Goal: Find specific page/section: Find specific page/section

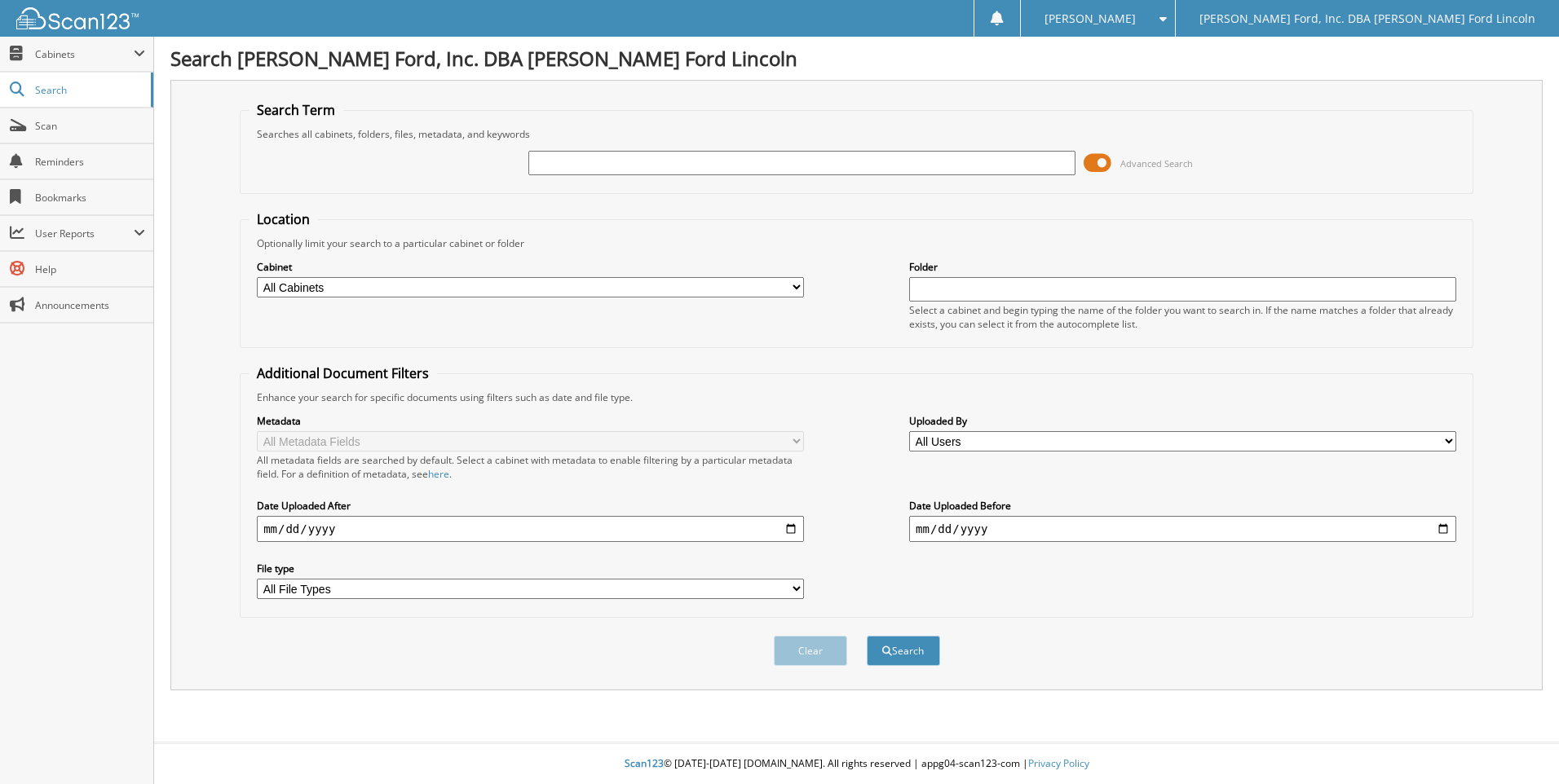
click at [567, 162] on input "text" at bounding box center [801, 162] width 547 height 25
type input "[PERSON_NAME]"
click at [866, 636] on button "Search" at bounding box center [903, 651] width 74 height 30
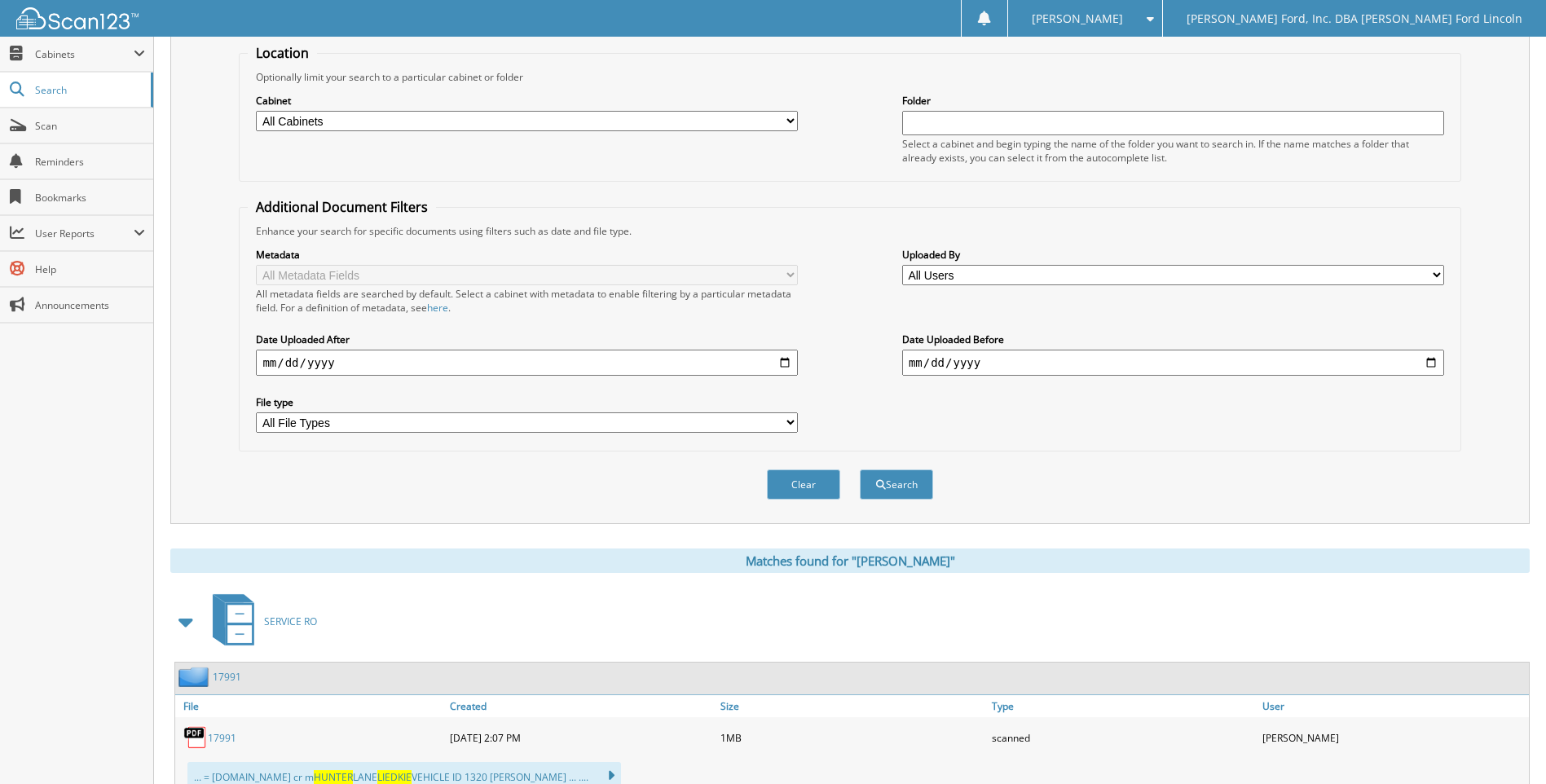
scroll to position [326, 0]
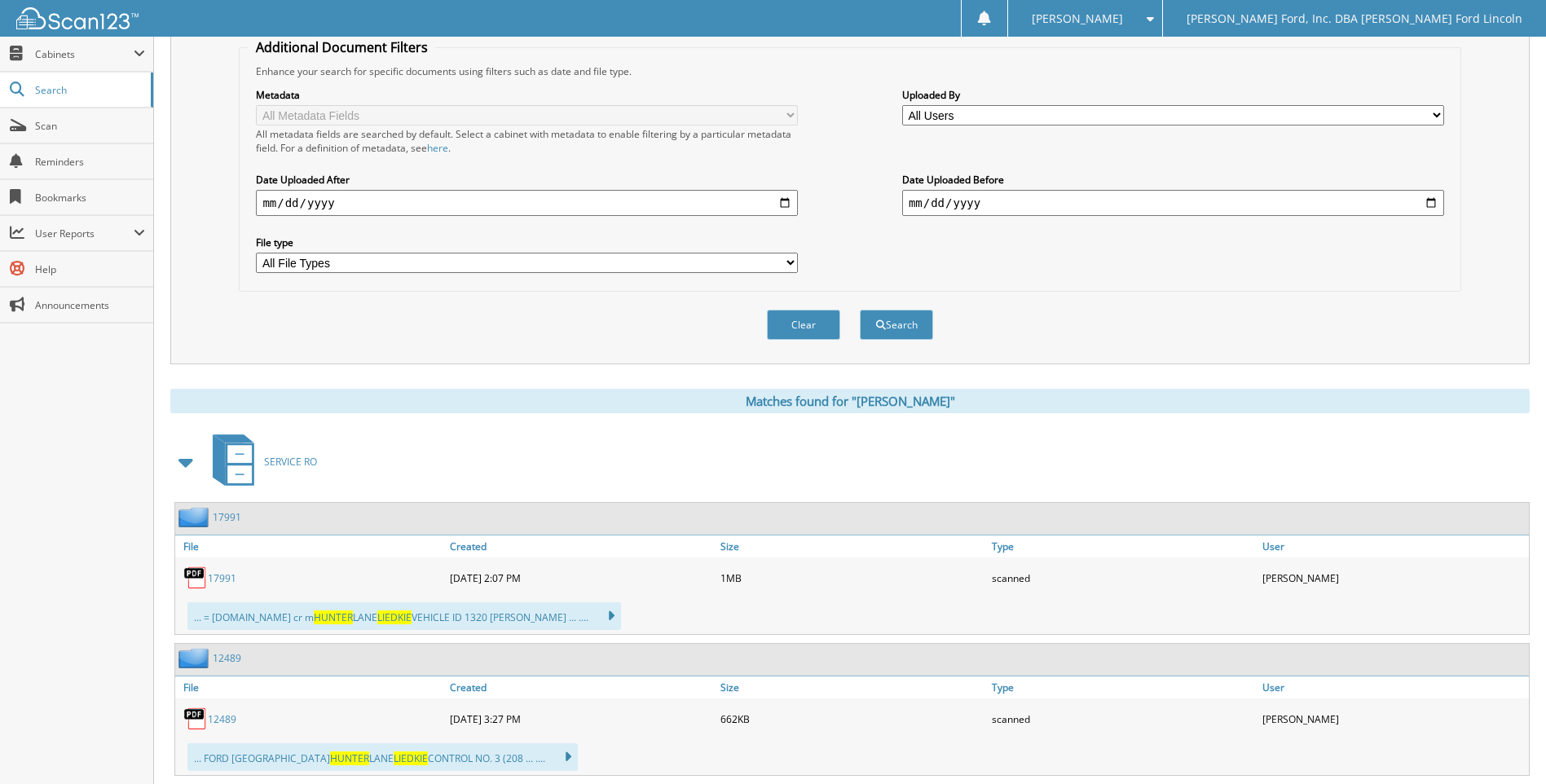
click at [185, 459] on span at bounding box center [186, 462] width 23 height 29
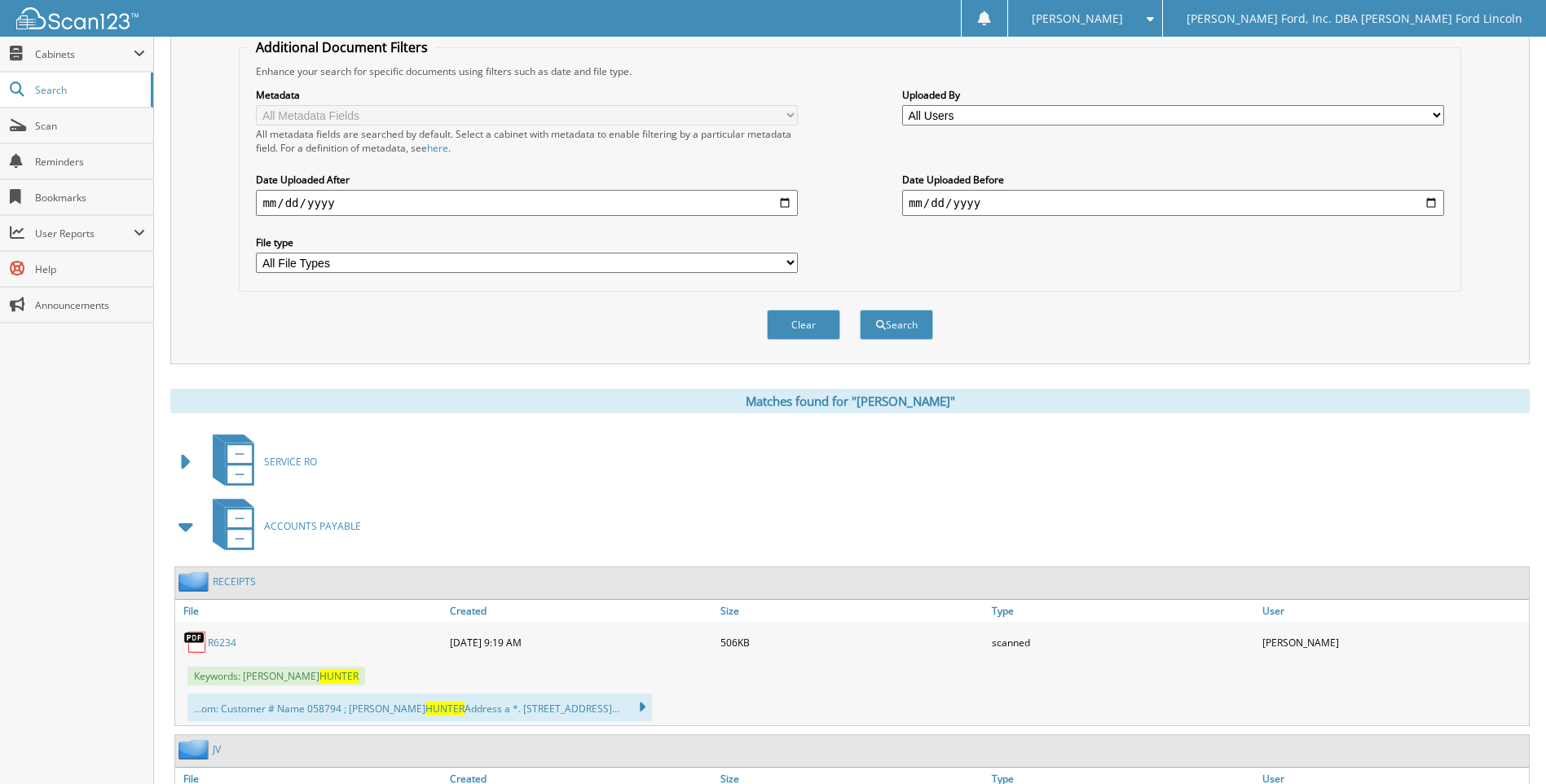
click at [190, 521] on span at bounding box center [186, 525] width 23 height 29
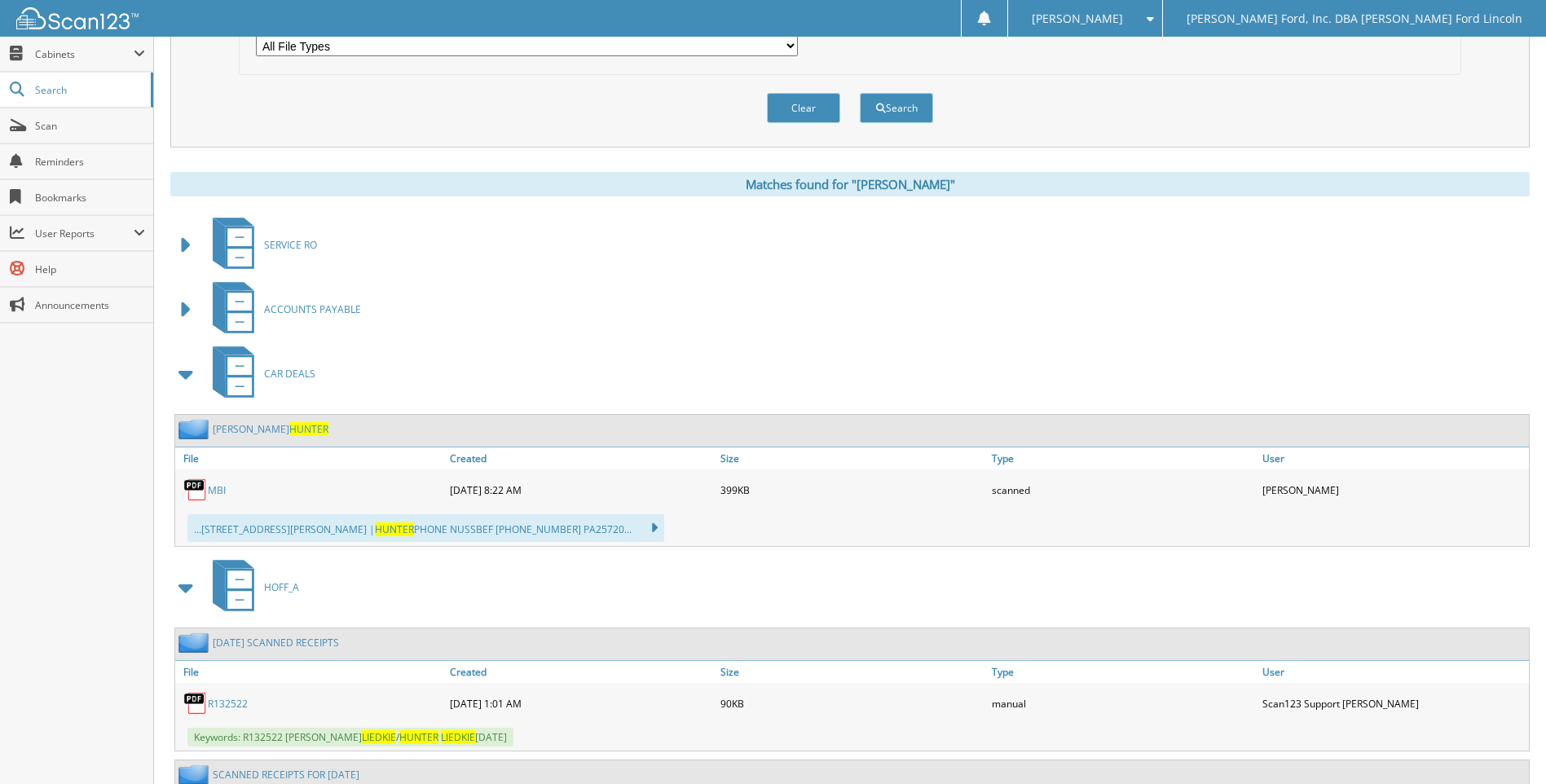
scroll to position [570, 0]
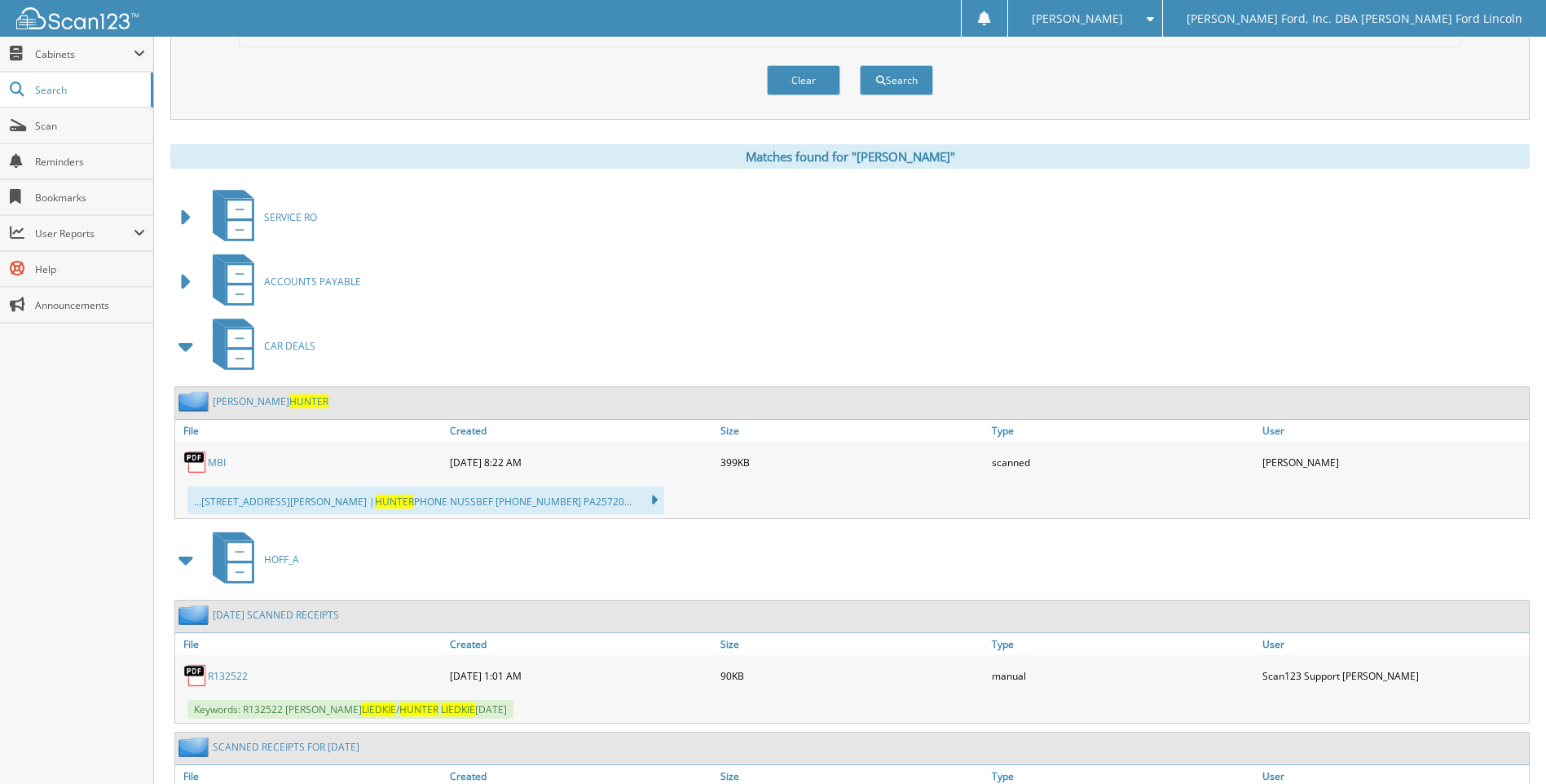
click at [220, 673] on link "R132522" at bounding box center [228, 676] width 40 height 14
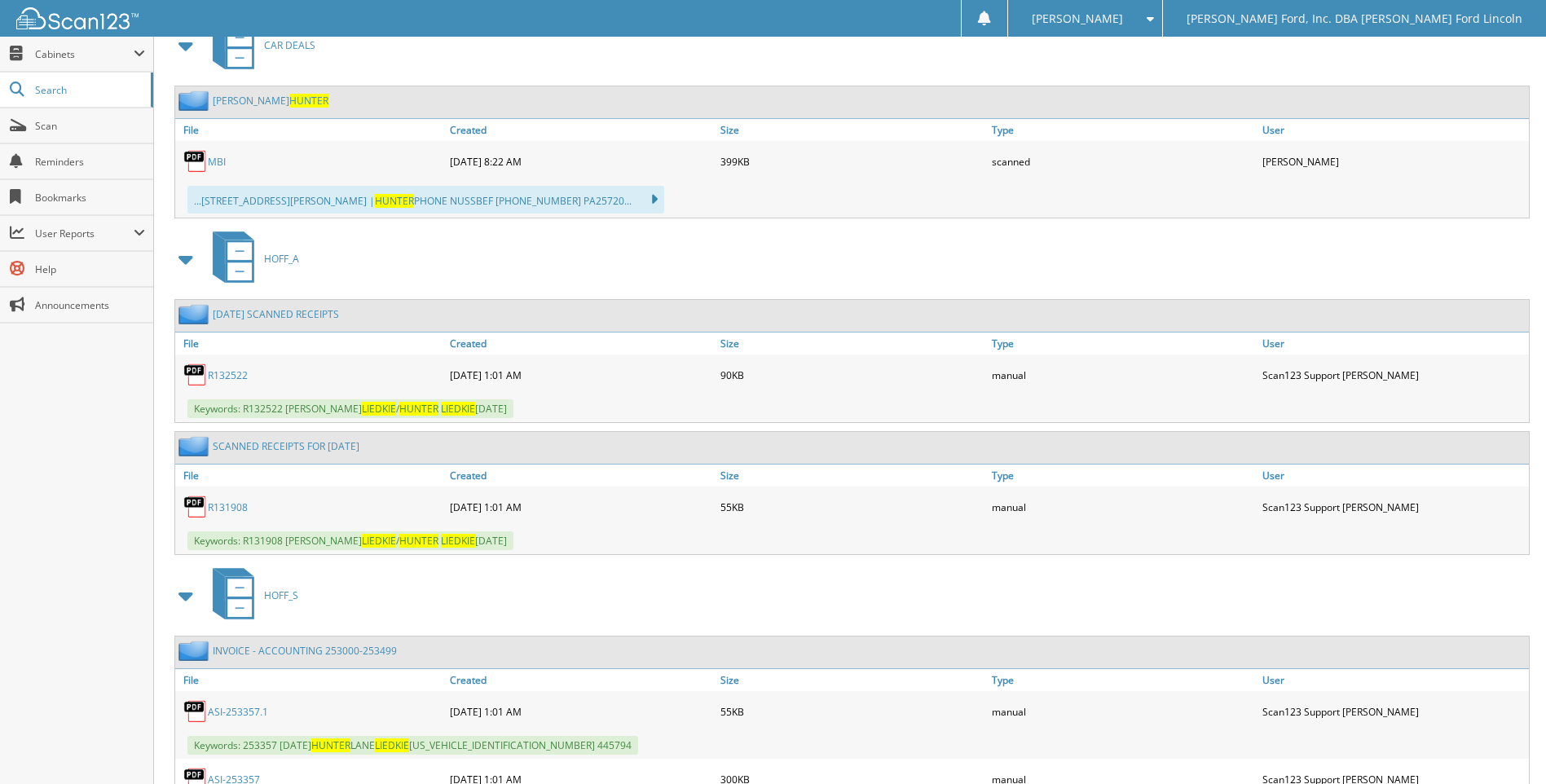
scroll to position [896, 0]
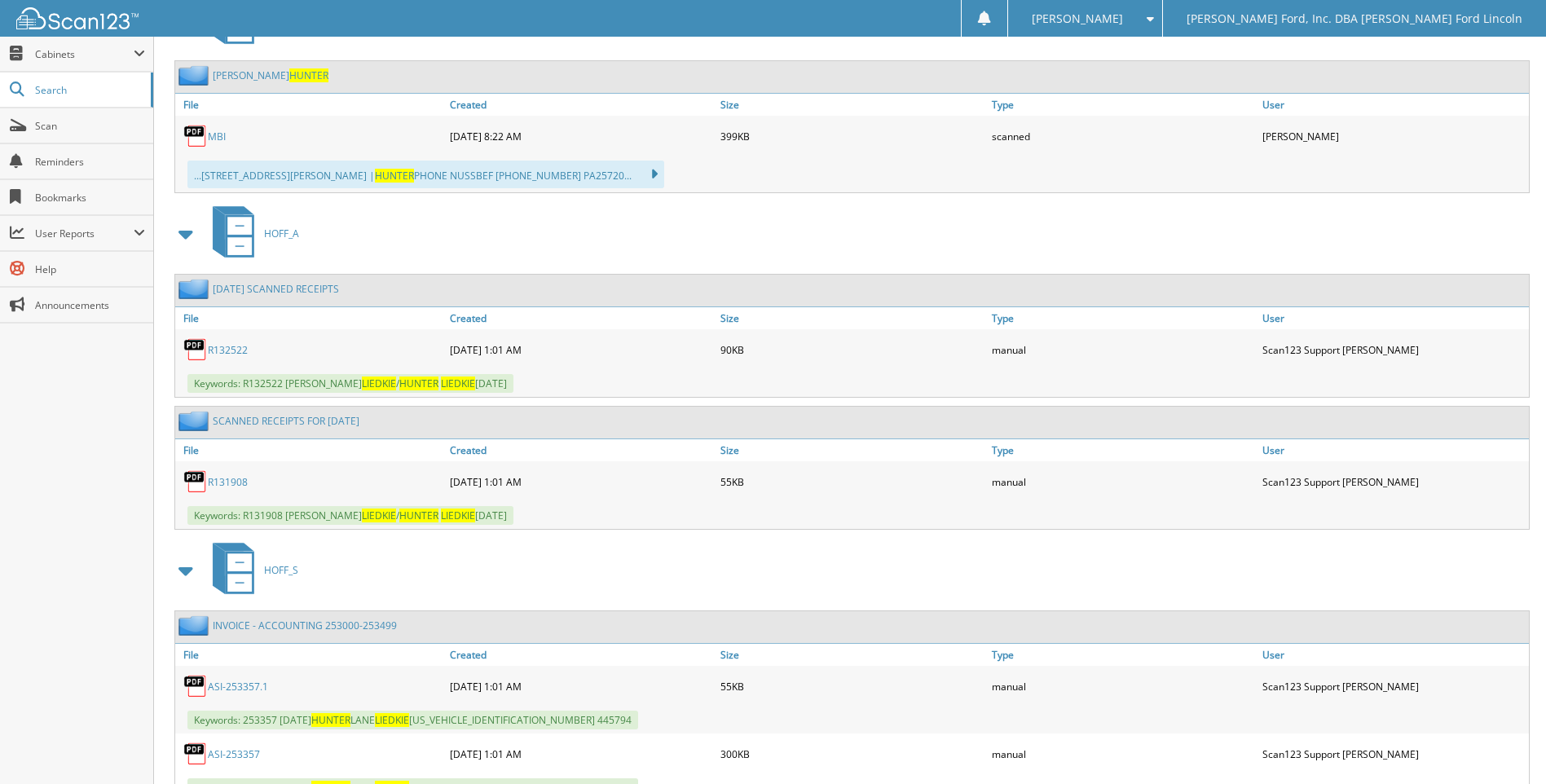
click at [219, 485] on link "R131908" at bounding box center [228, 482] width 40 height 14
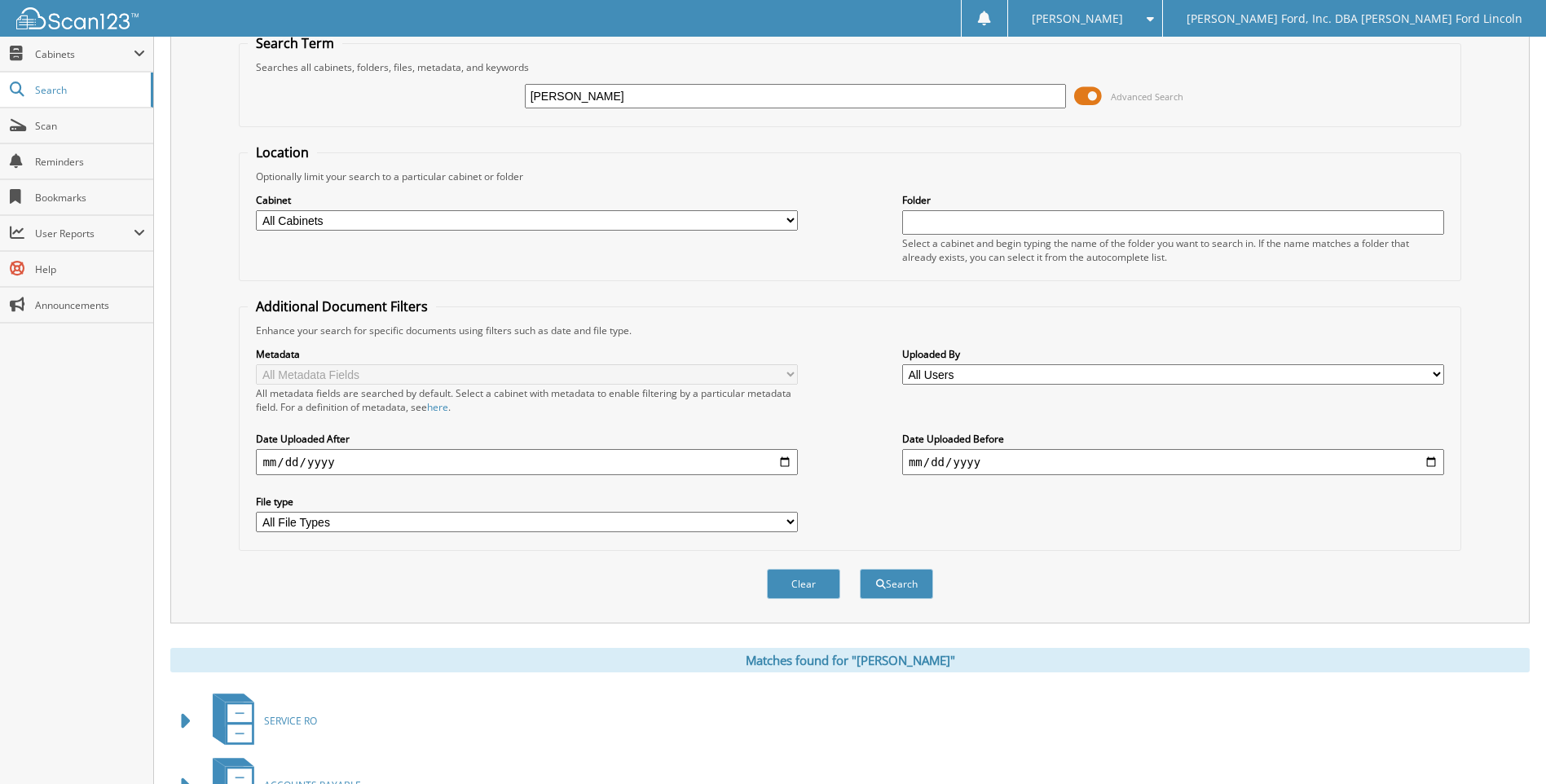
scroll to position [0, 0]
